Goal: Task Accomplishment & Management: Complete application form

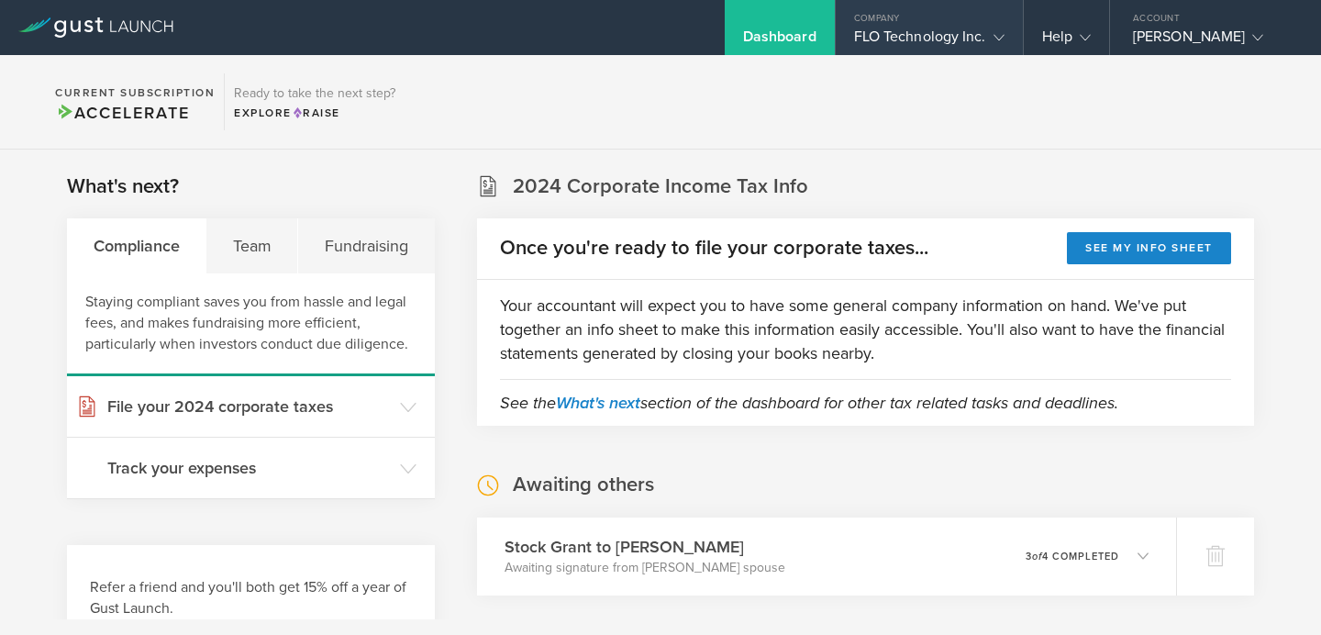
click at [1003, 28] on gust-icon at bounding box center [995, 37] width 18 height 18
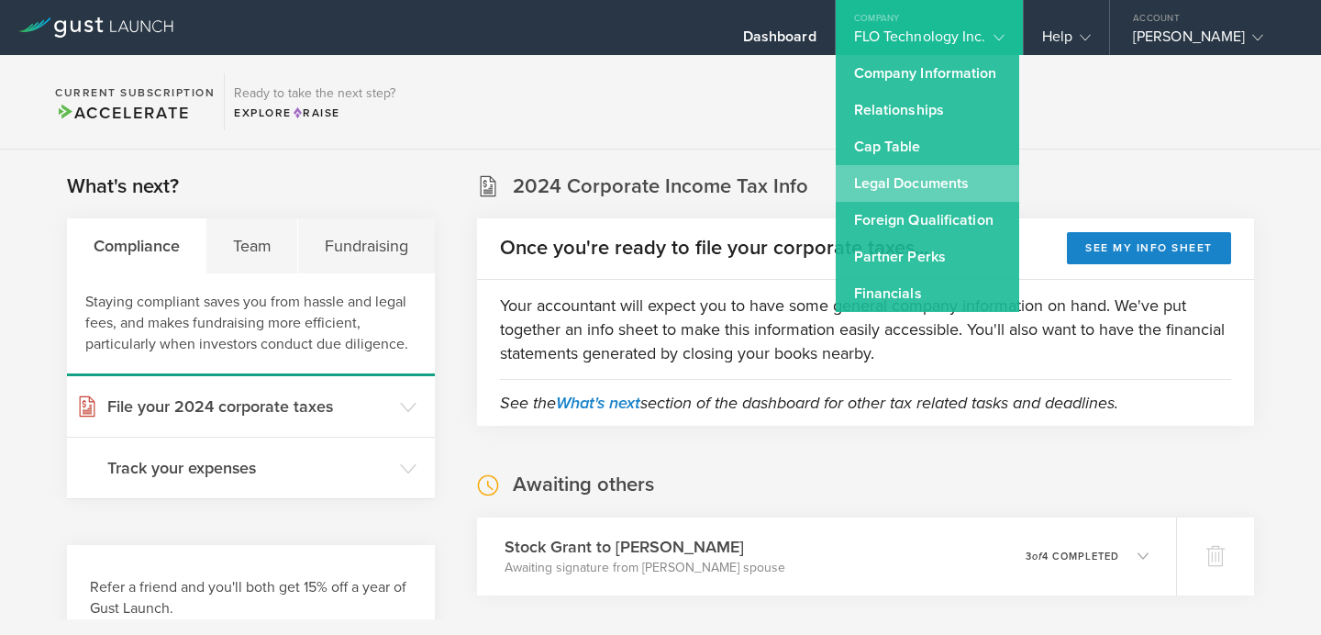
click at [909, 192] on link "Legal Documents" at bounding box center [928, 183] width 184 height 37
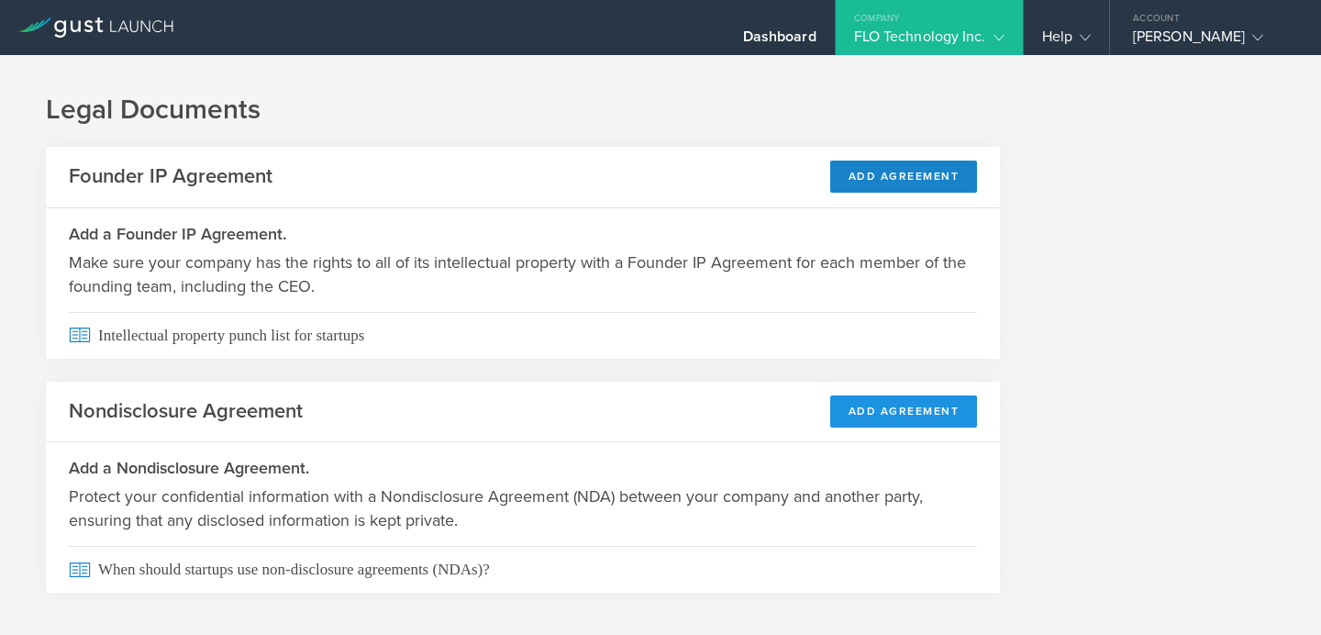
click at [904, 426] on button "Add Agreement" at bounding box center [904, 411] width 148 height 32
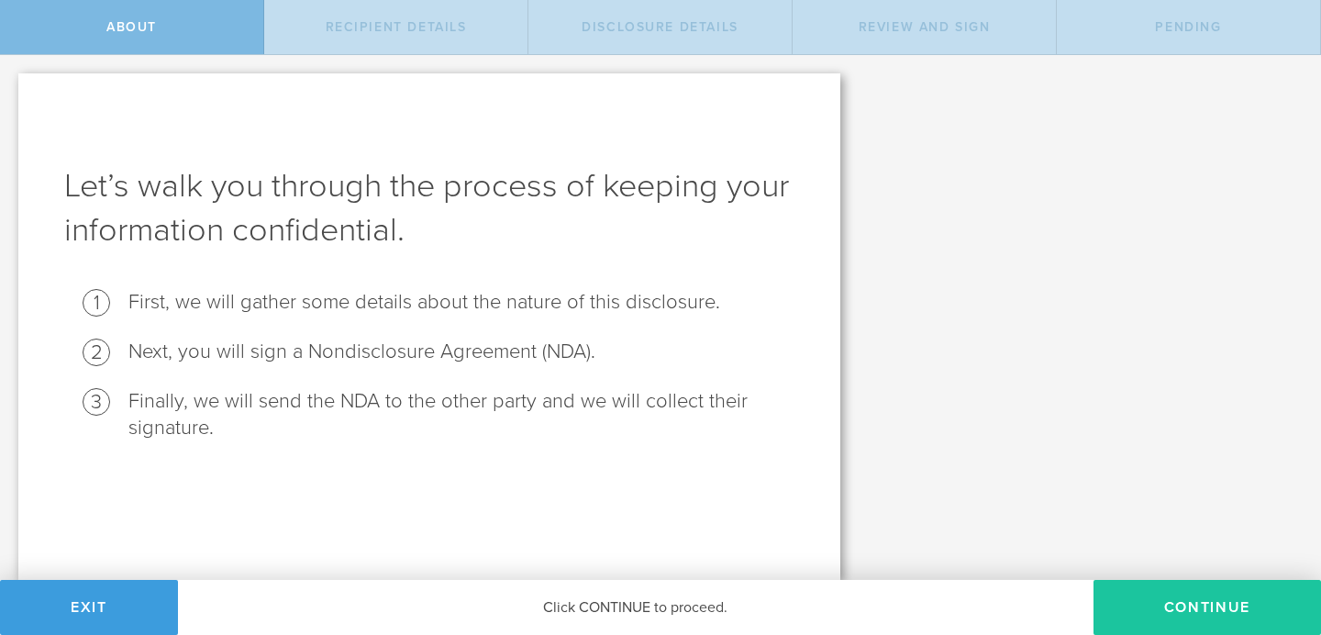
click at [1180, 607] on button "Continue" at bounding box center [1208, 607] width 228 height 55
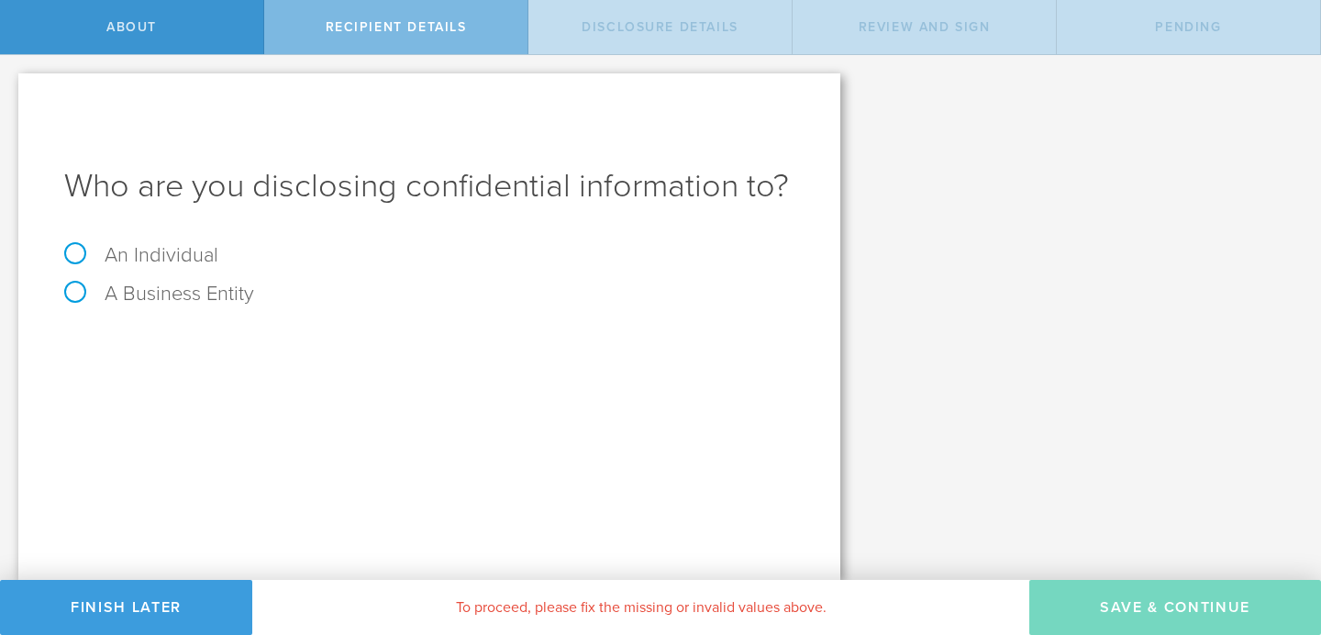
click at [76, 253] on label "An Individual" at bounding box center [141, 255] width 154 height 24
click at [12, 84] on input "An Individual" at bounding box center [6, 69] width 12 height 29
radio input "true"
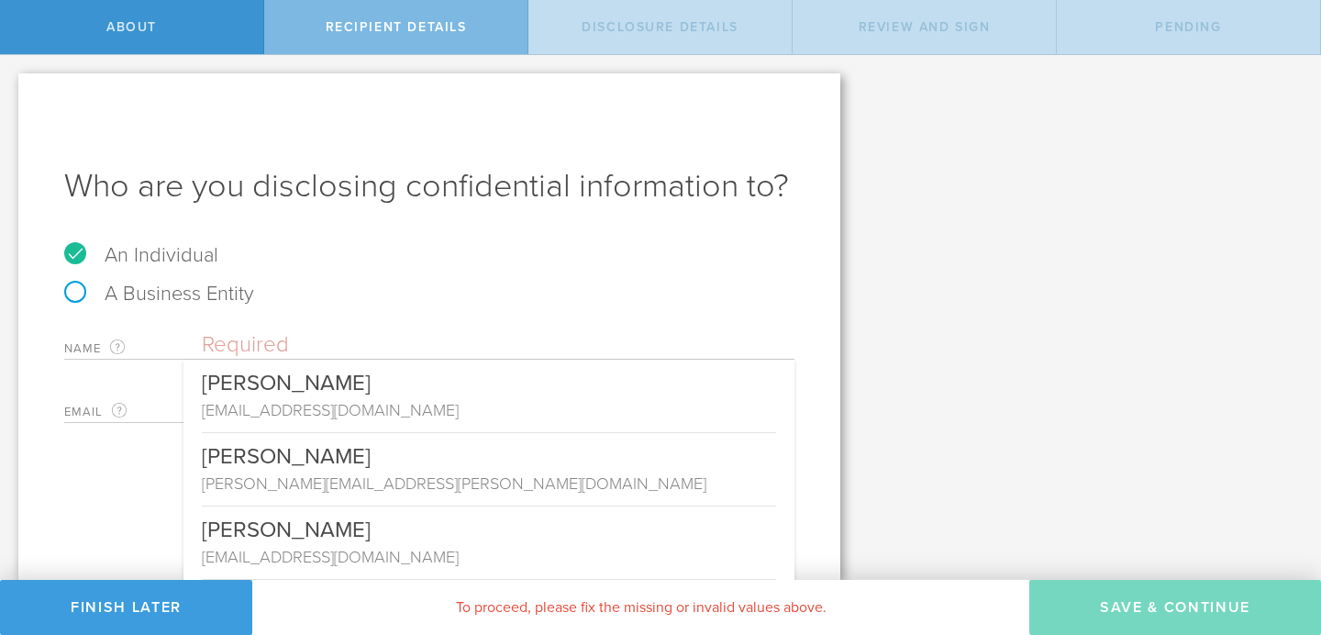
click at [227, 340] on input "text" at bounding box center [498, 345] width 593 height 28
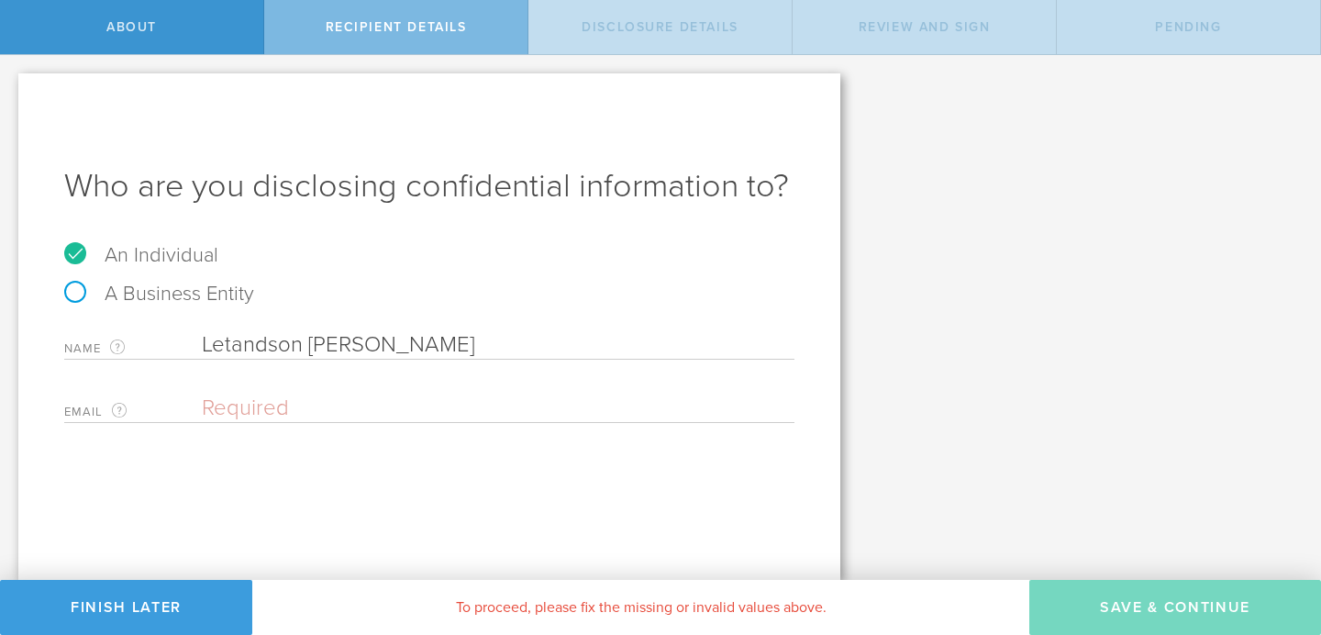
type input "Letandson [PERSON_NAME]"
click at [247, 402] on input "email" at bounding box center [494, 409] width 584 height 28
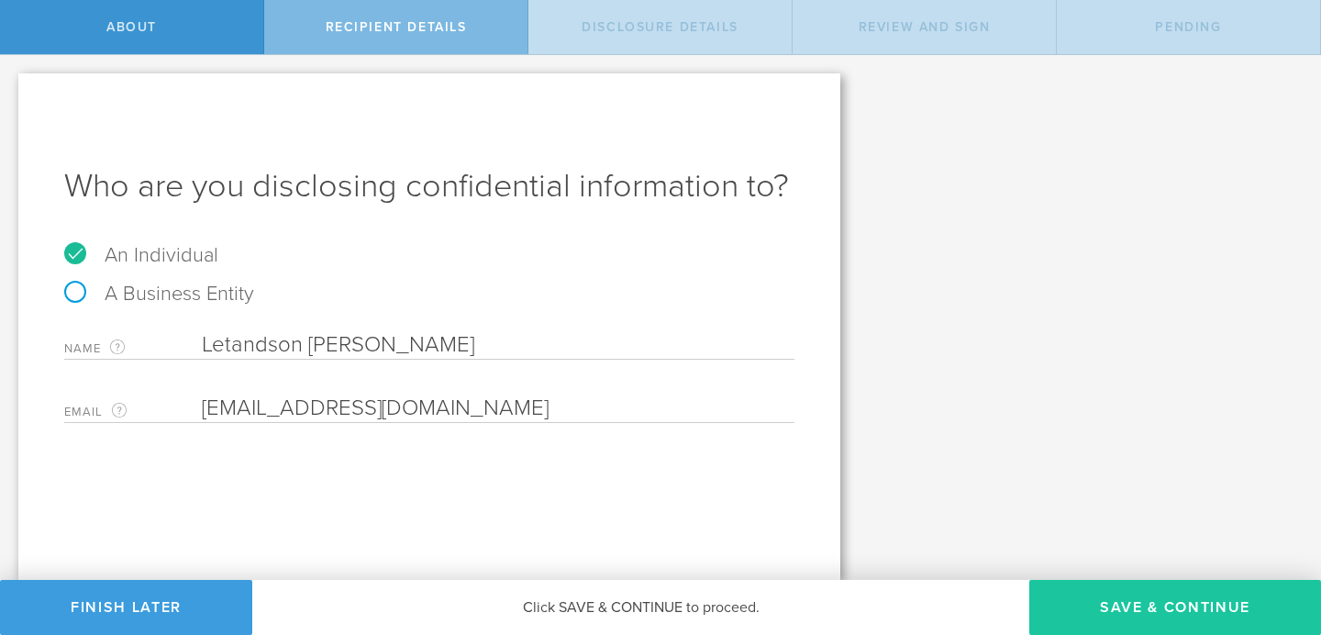
type input "[EMAIL_ADDRESS][DOMAIN_NAME]"
click at [1222, 614] on button "Save & Continue" at bounding box center [1175, 607] width 292 height 55
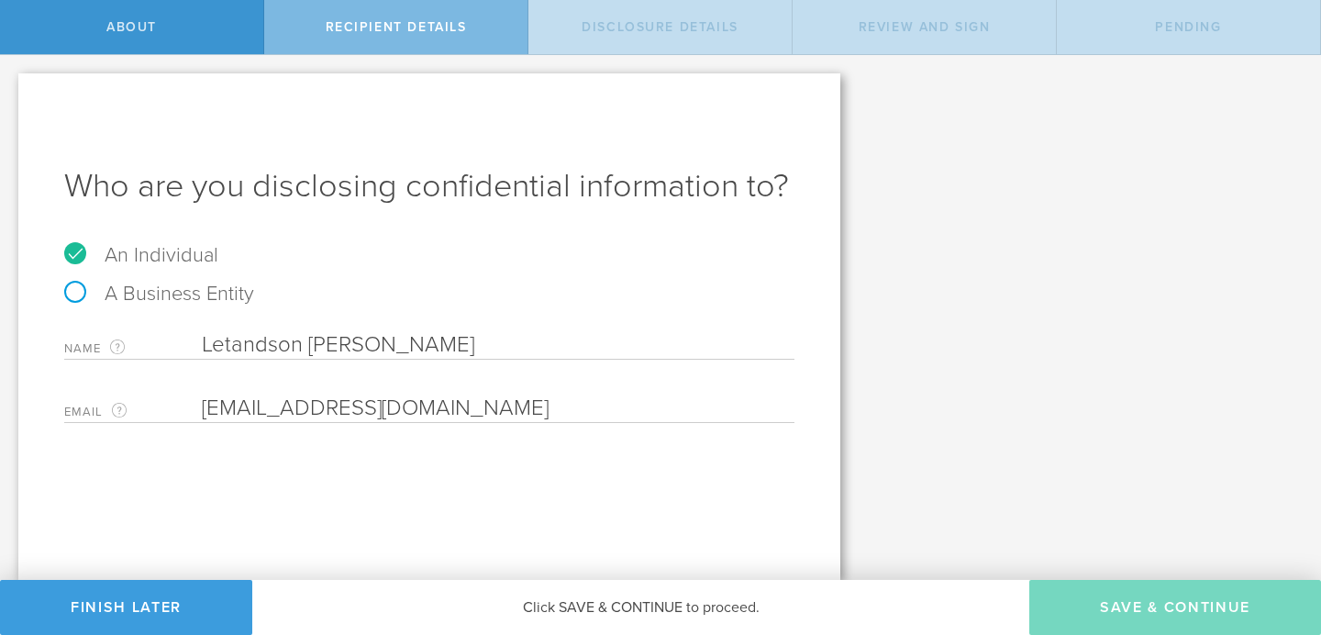
select select "string:5 years"
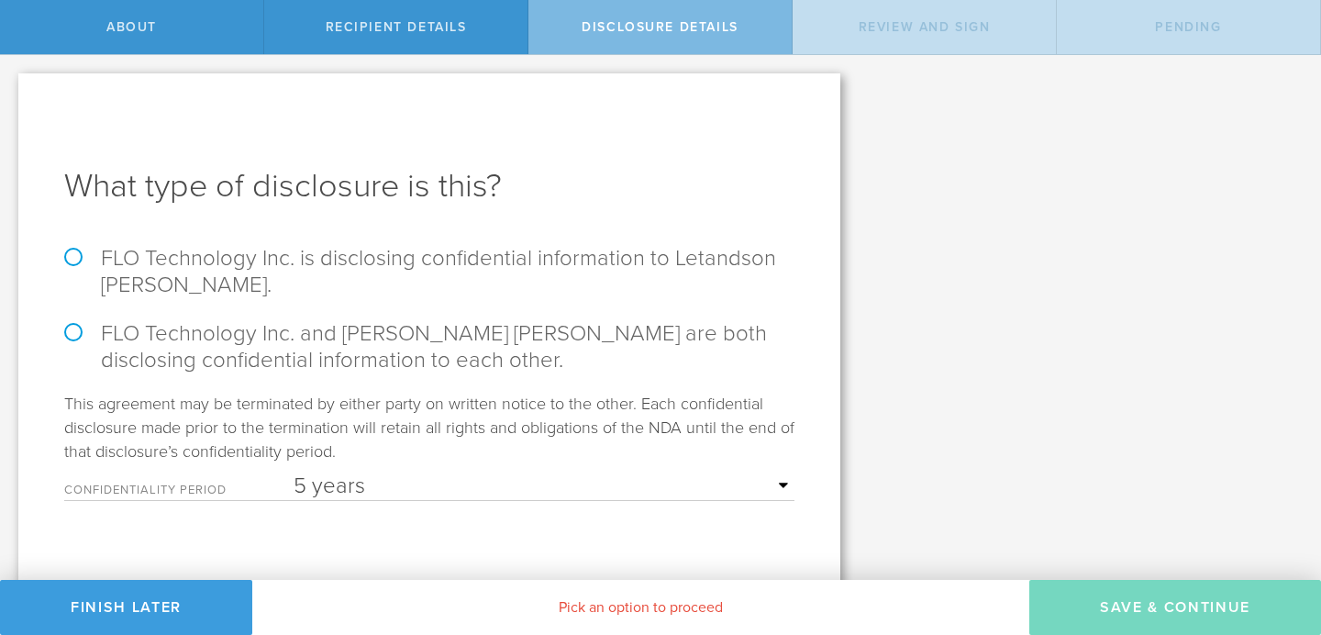
click at [53, 339] on div "What type of disclosure is this? FLO Technology Inc. is disclosing confidential…" at bounding box center [429, 334] width 822 height 522
click at [77, 335] on label "FLO Technology Inc. and Letandson Aristil are both disclosing confidential info…" at bounding box center [429, 346] width 730 height 53
click at [12, 94] on input "FLO Technology Inc. and Letandson Aristil are both disclosing confidential info…" at bounding box center [6, 74] width 12 height 39
radio input "true"
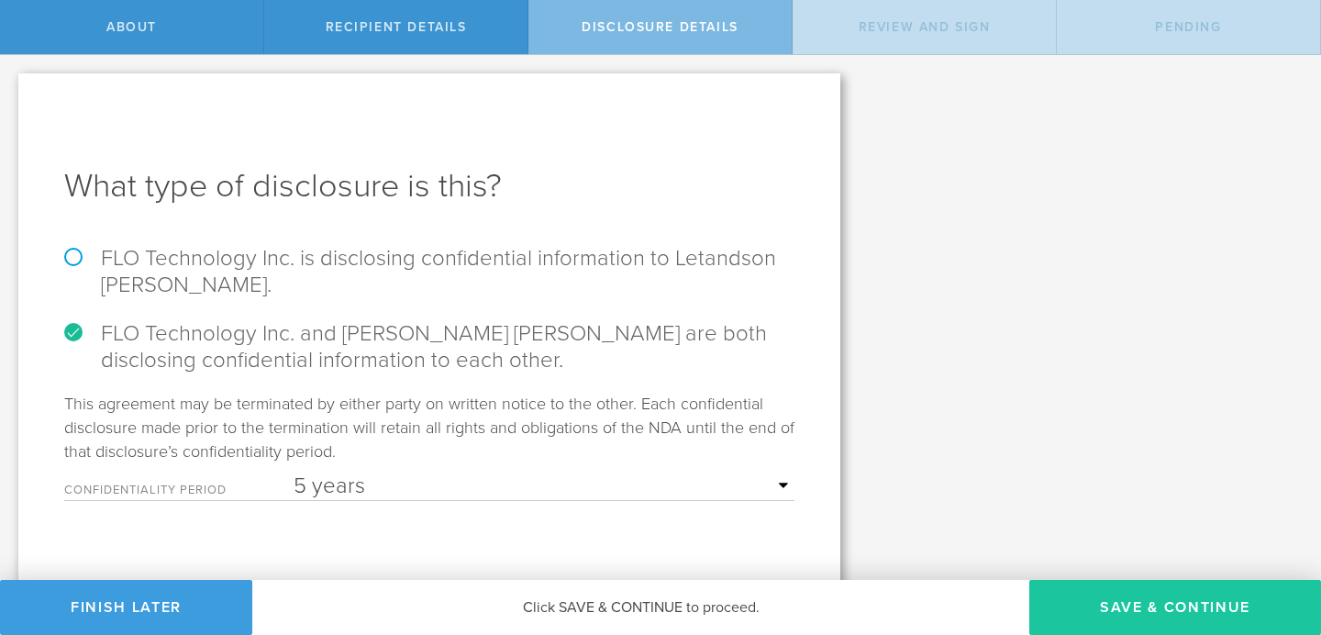
click at [1196, 611] on button "Save & Continue" at bounding box center [1175, 607] width 292 height 55
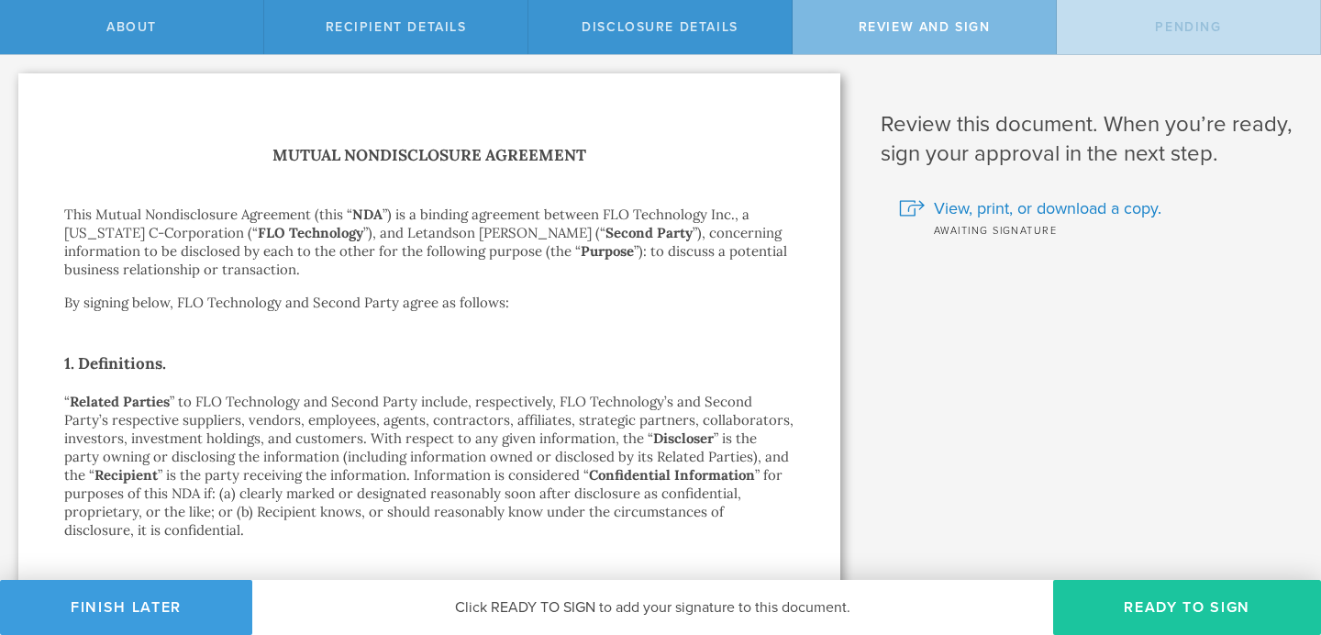
click at [1191, 614] on button "Ready to Sign" at bounding box center [1187, 607] width 268 height 55
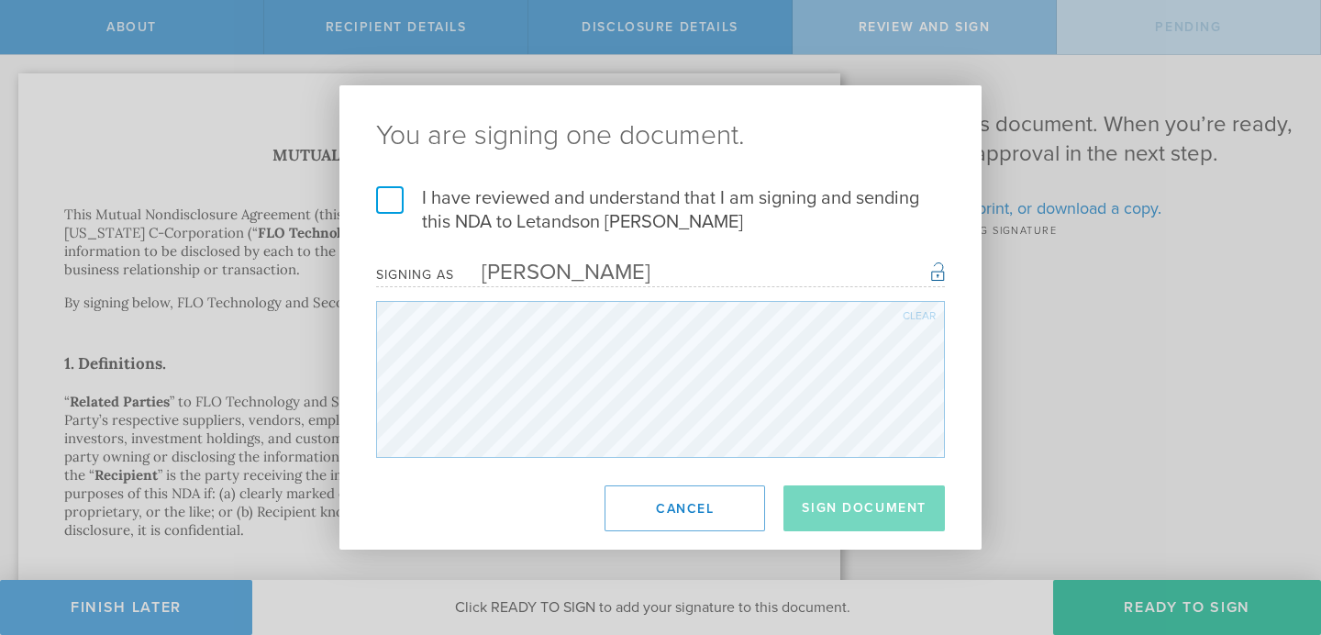
click at [392, 201] on label "I have reviewed and understand that I am signing and sending this NDA to Letand…" at bounding box center [660, 210] width 569 height 48
click at [0, 0] on input "I have reviewed and understand that I am signing and sending this NDA to Letand…" at bounding box center [0, 0] width 0 height 0
click at [876, 518] on button "Sign Document" at bounding box center [864, 508] width 161 height 46
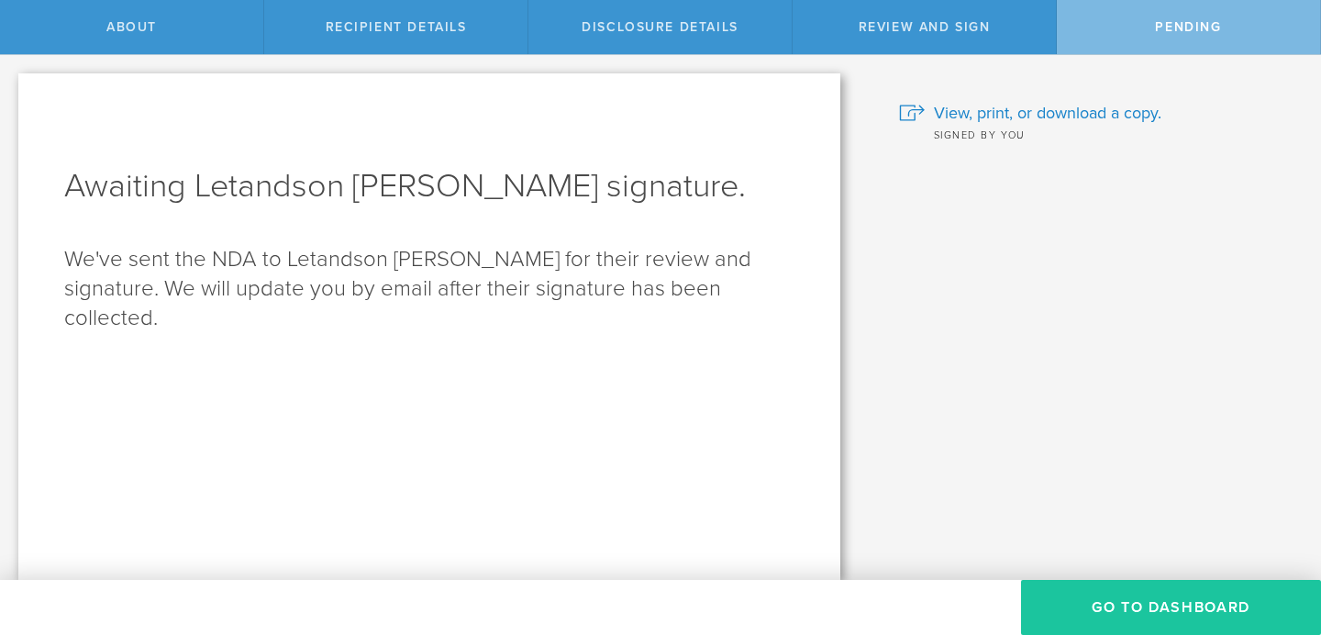
click at [1161, 605] on button "Go to dashboard" at bounding box center [1171, 607] width 300 height 55
